Goal: Transaction & Acquisition: Purchase product/service

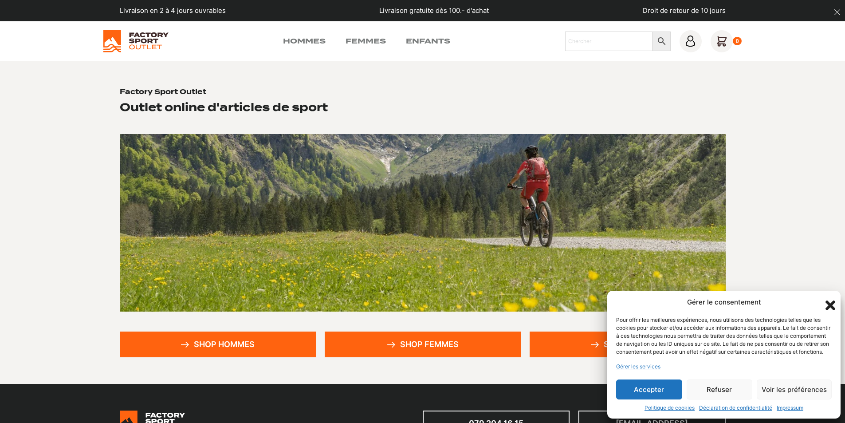
click at [652, 388] on button "Accepter" at bounding box center [649, 389] width 66 height 20
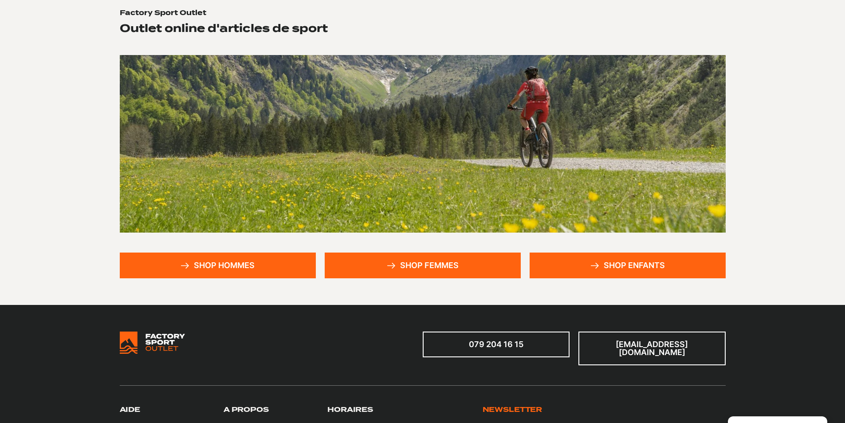
scroll to position [7, 0]
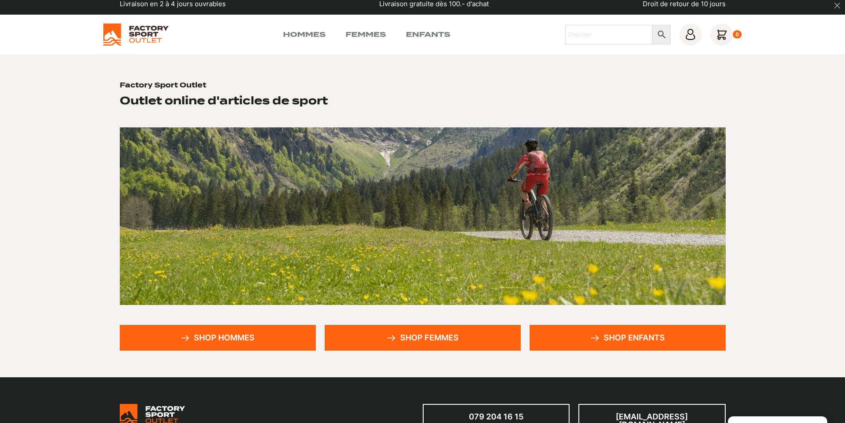
click at [231, 340] on link "Shop hommes" at bounding box center [218, 338] width 196 height 26
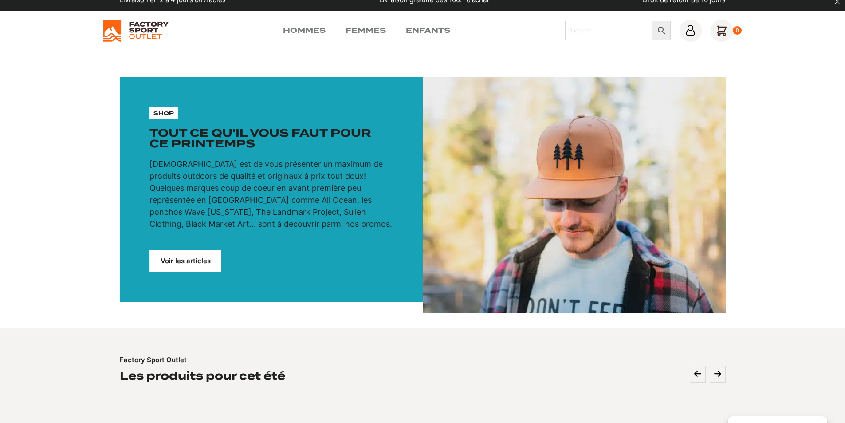
scroll to position [2, 0]
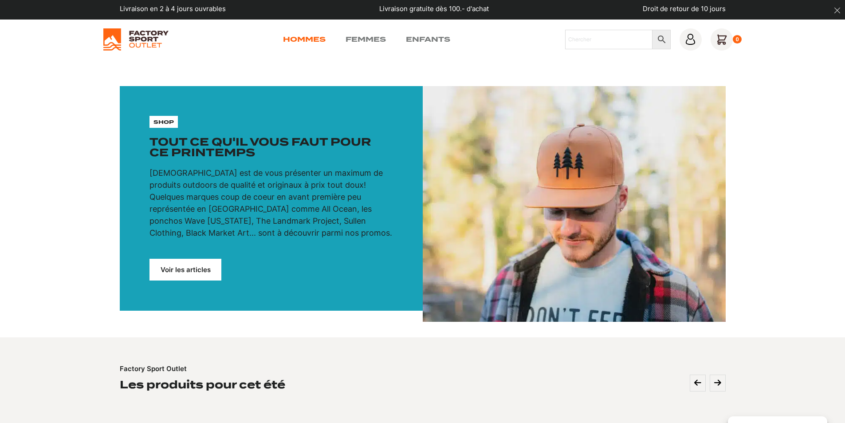
click at [310, 40] on link "Hommes" at bounding box center [304, 39] width 43 height 11
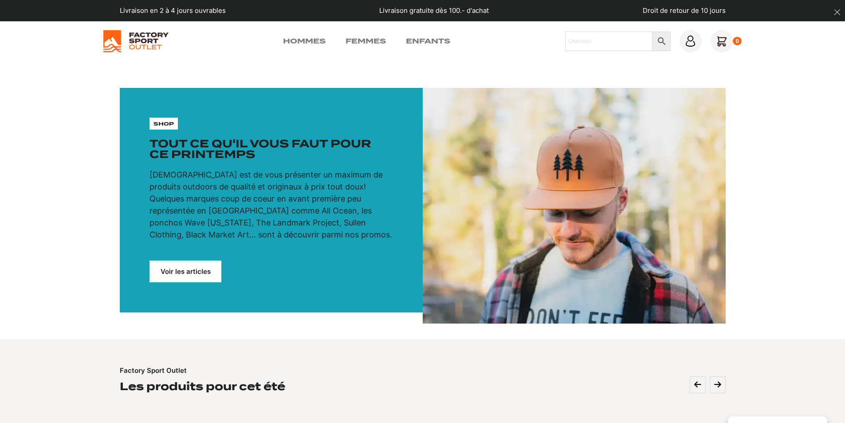
click at [176, 278] on link "Voir les articles" at bounding box center [185, 271] width 72 height 22
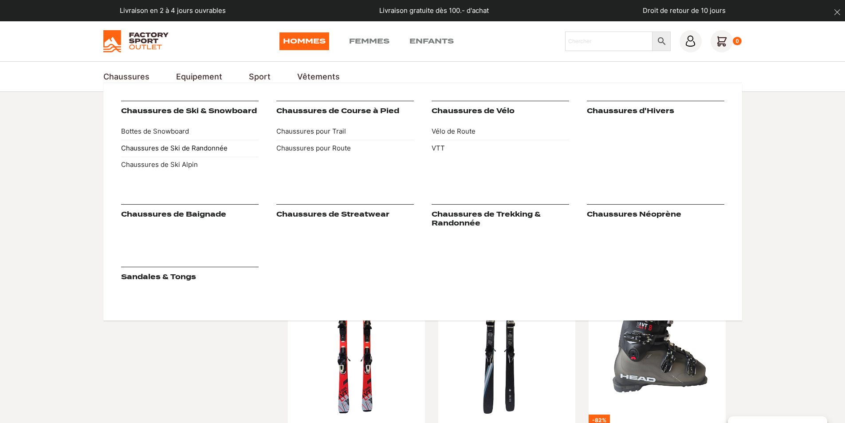
click at [148, 149] on link "Chaussures de Ski de Randonnée" at bounding box center [189, 148] width 137 height 17
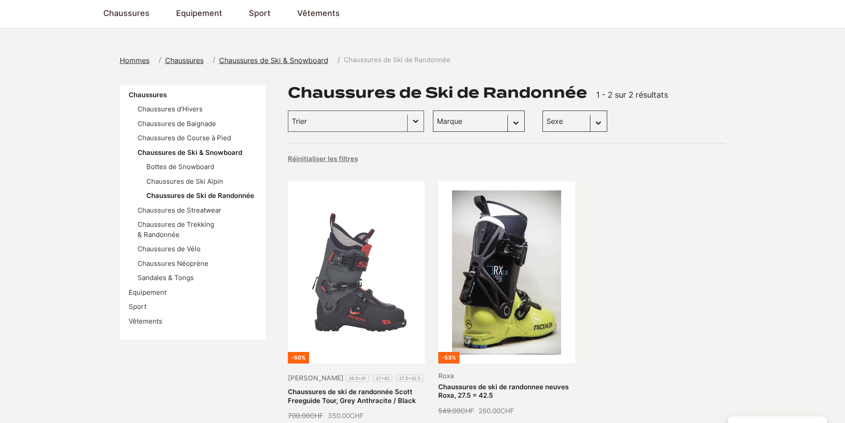
scroll to position [48, 0]
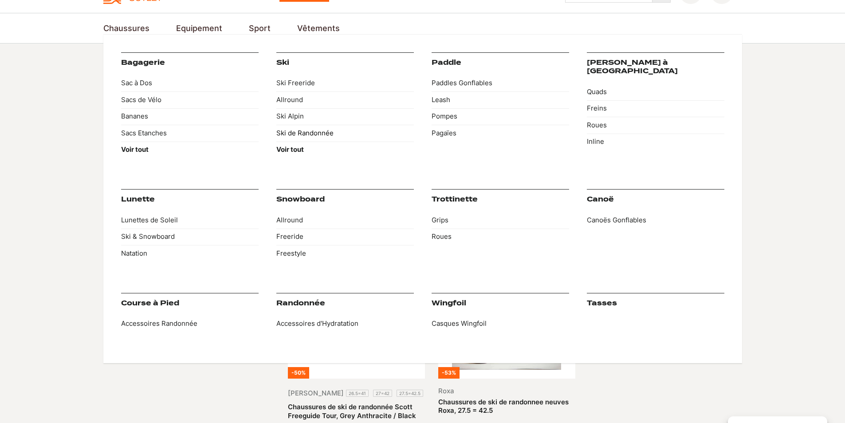
click at [299, 134] on link "Ski de Randonnée" at bounding box center [344, 133] width 137 height 17
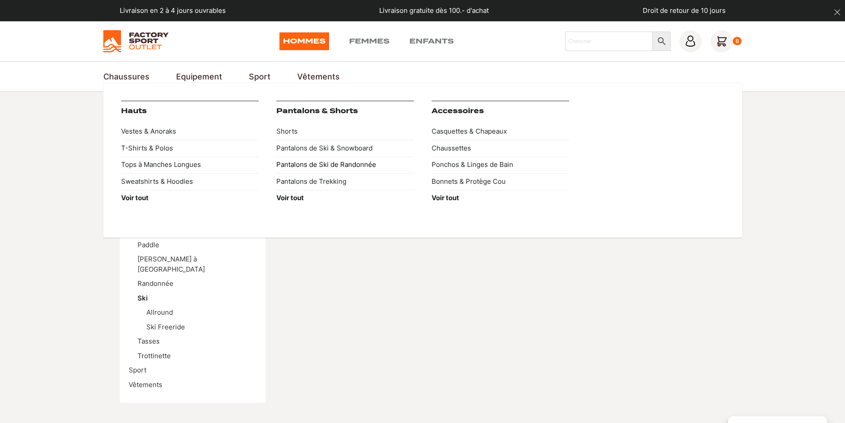
click at [320, 165] on link "Pantalons de Ski de Randonnée" at bounding box center [344, 165] width 137 height 17
